Goal: Information Seeking & Learning: Learn about a topic

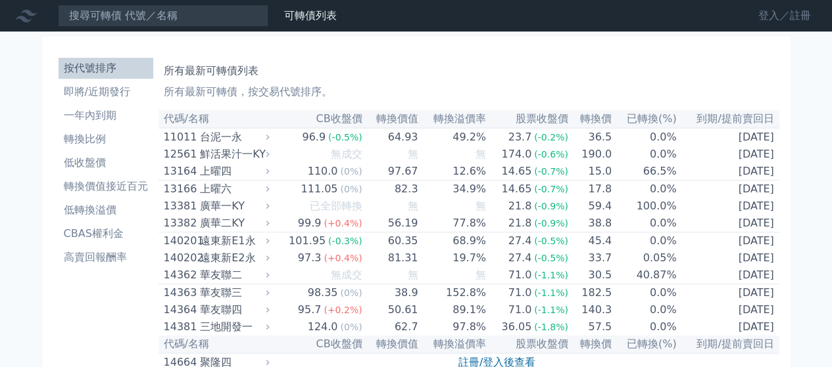
click at [767, 19] on link "登入／註冊" at bounding box center [784, 15] width 74 height 21
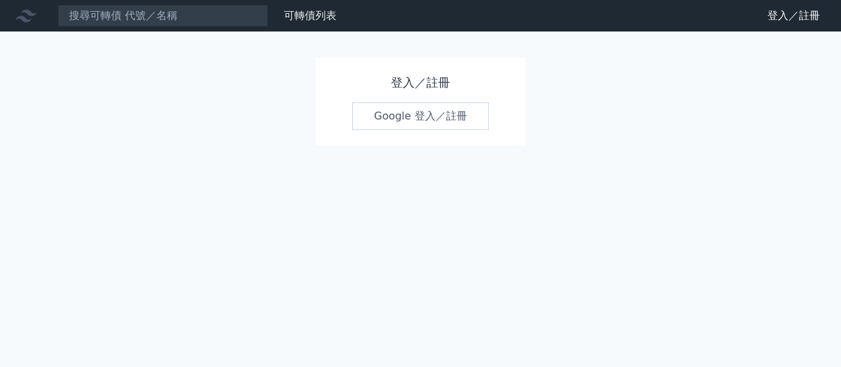
click at [414, 116] on link "Google 登入／註冊" at bounding box center [420, 117] width 137 height 28
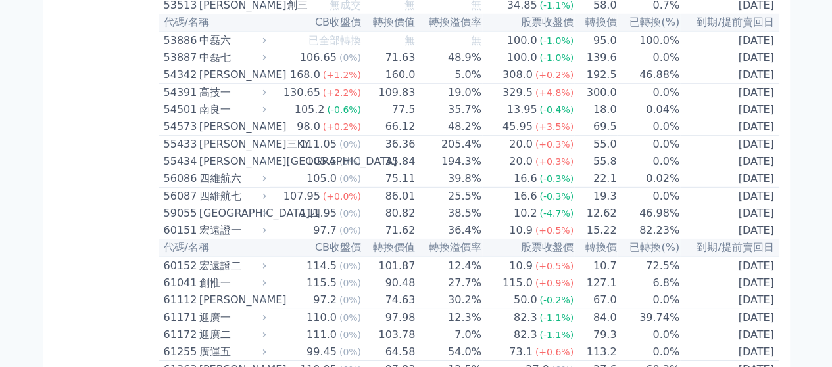
scroll to position [4448, 0]
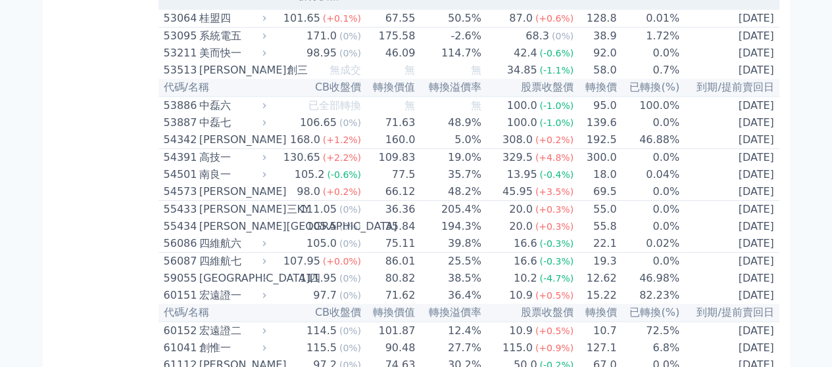
scroll to position [4755, 0]
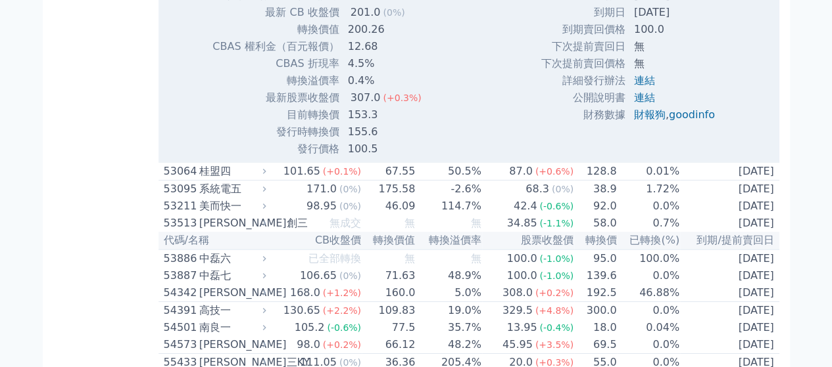
scroll to position [4448, 0]
